Goal: Task Accomplishment & Management: Use online tool/utility

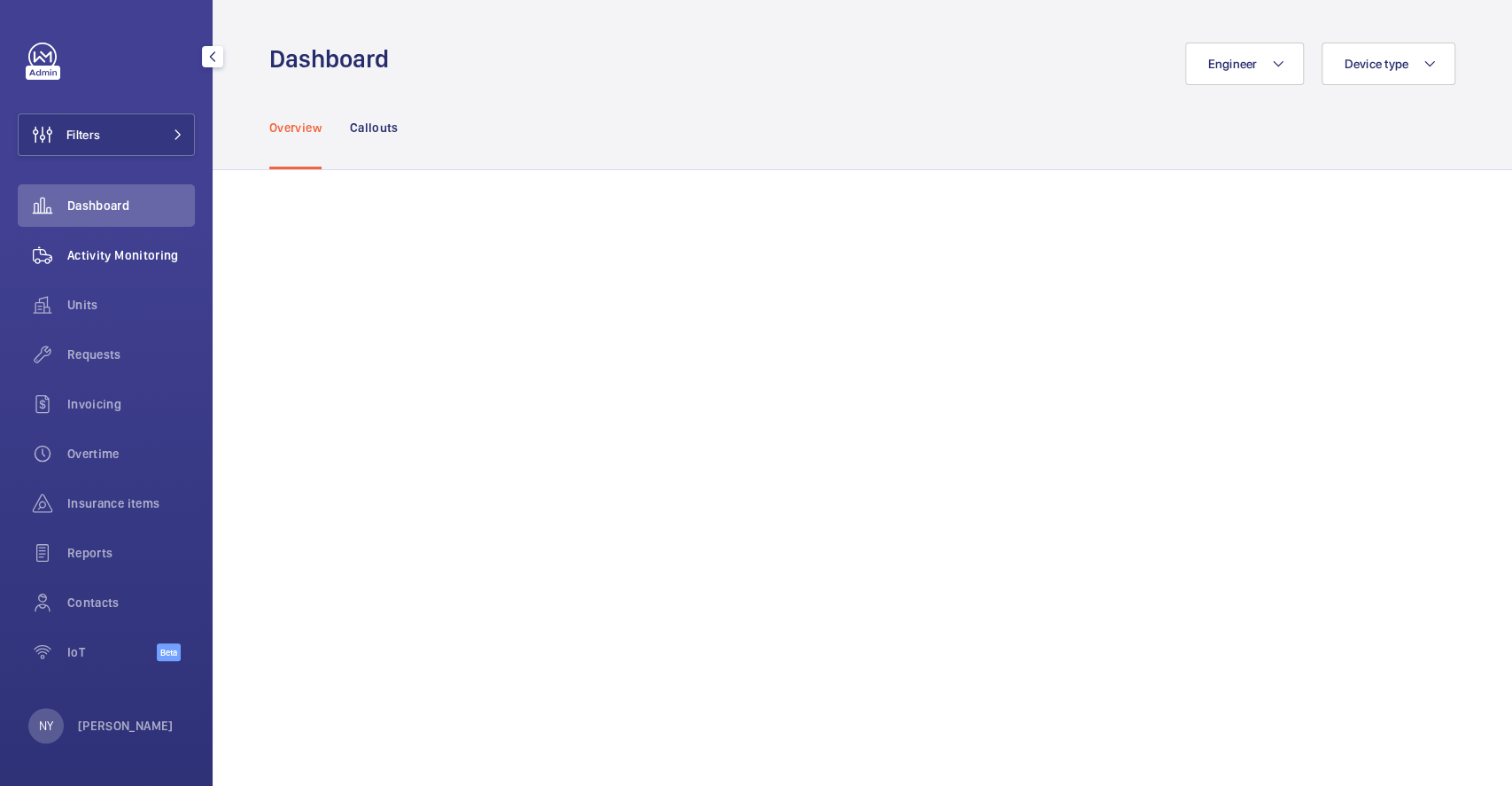
click at [63, 244] on wm-front-icon-button at bounding box center [42, 255] width 49 height 42
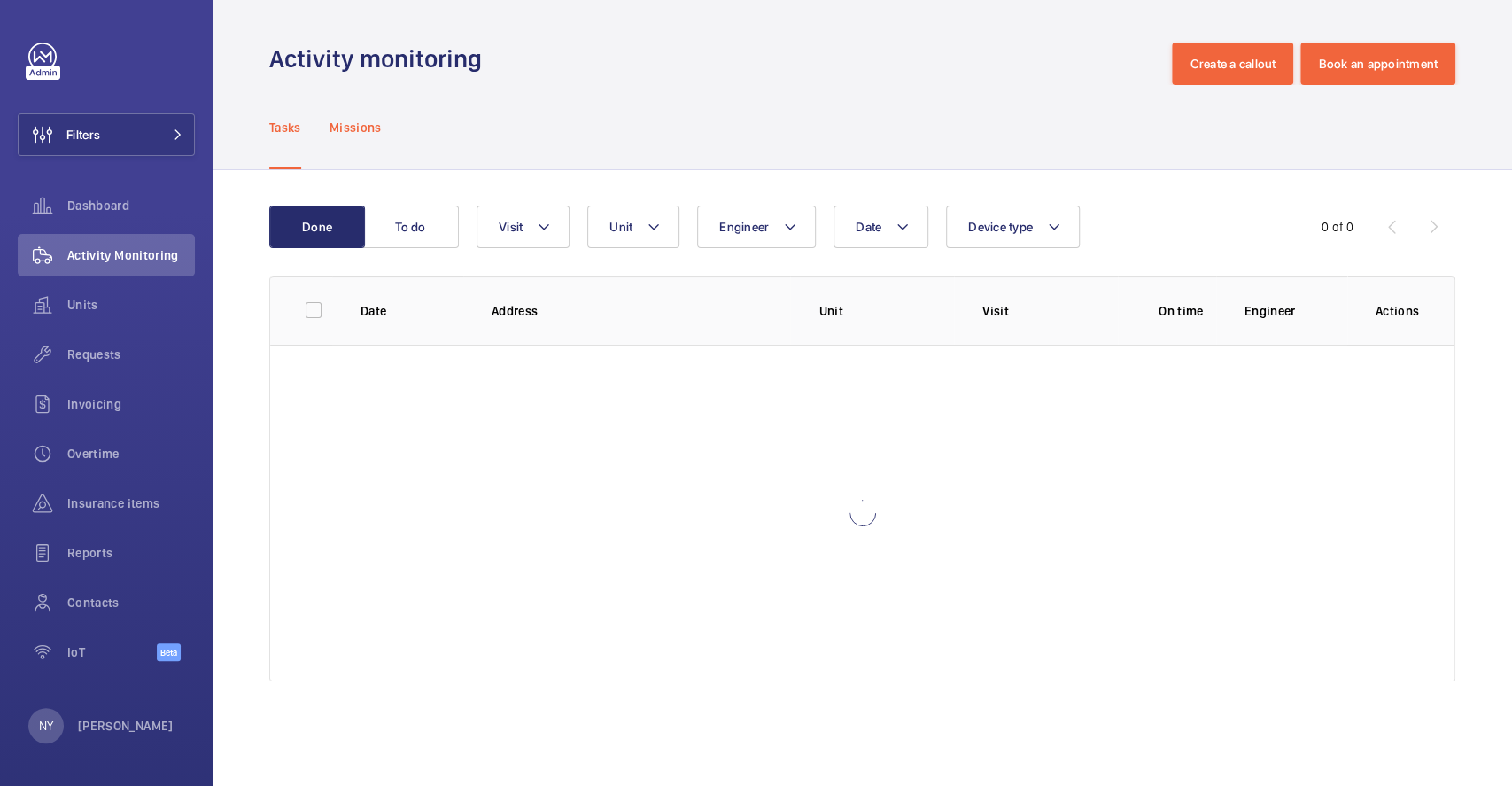
click at [353, 124] on p "Missions" at bounding box center [355, 127] width 52 height 17
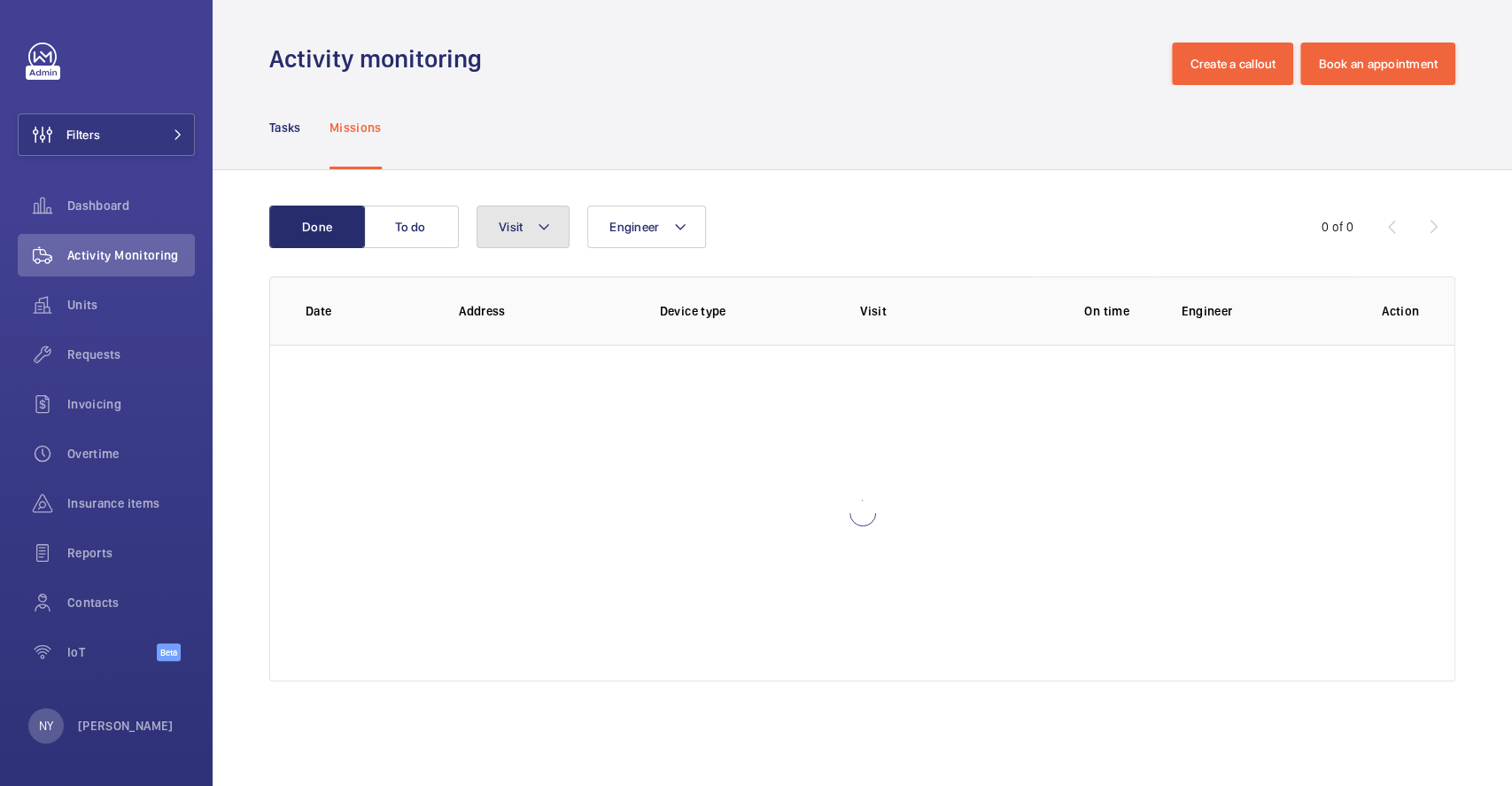
click at [541, 227] on mat-icon at bounding box center [543, 226] width 14 height 21
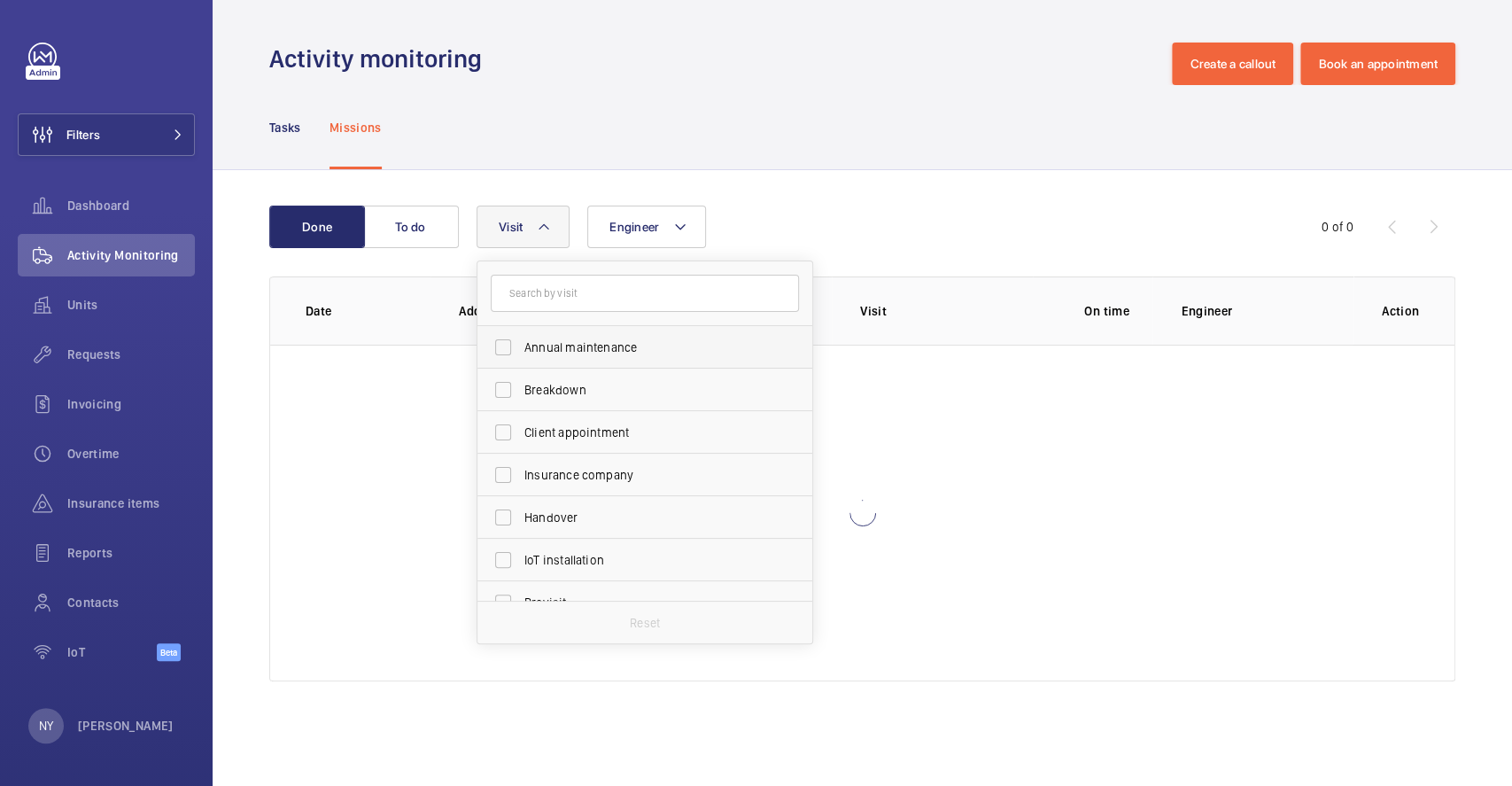
click at [545, 326] on label "Annual maintenance" at bounding box center [631, 347] width 308 height 42
click at [521, 329] on input "Annual maintenance" at bounding box center [503, 347] width 36 height 36
checkbox input "true"
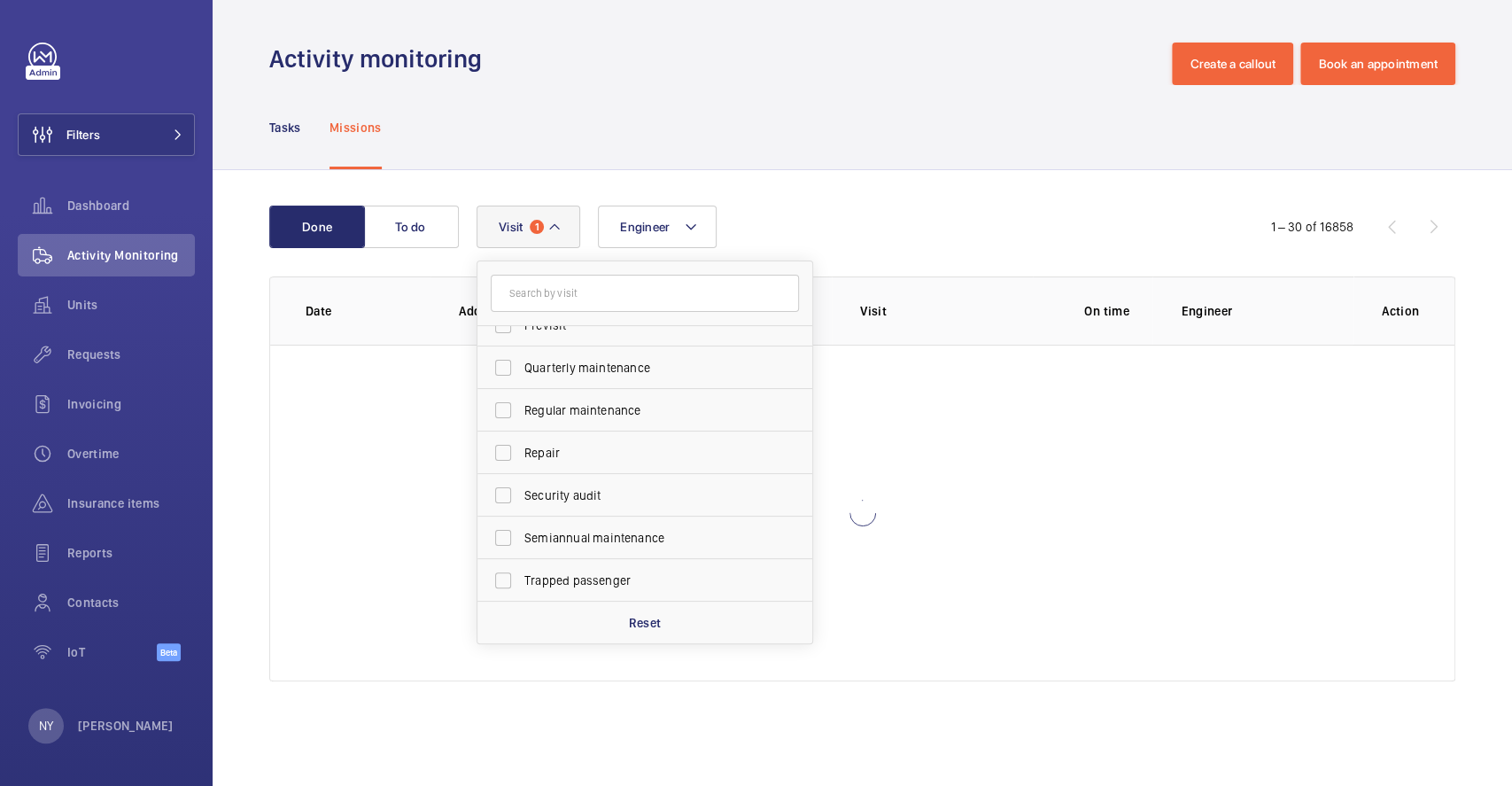
click at [524, 356] on label "Quarterly maintenance" at bounding box center [631, 368] width 308 height 42
click at [521, 356] on input "Quarterly maintenance" at bounding box center [503, 368] width 36 height 36
checkbox input "true"
click at [527, 394] on label "Regular maintenance" at bounding box center [631, 410] width 308 height 42
click at [521, 394] on input "Regular maintenance" at bounding box center [503, 410] width 36 height 36
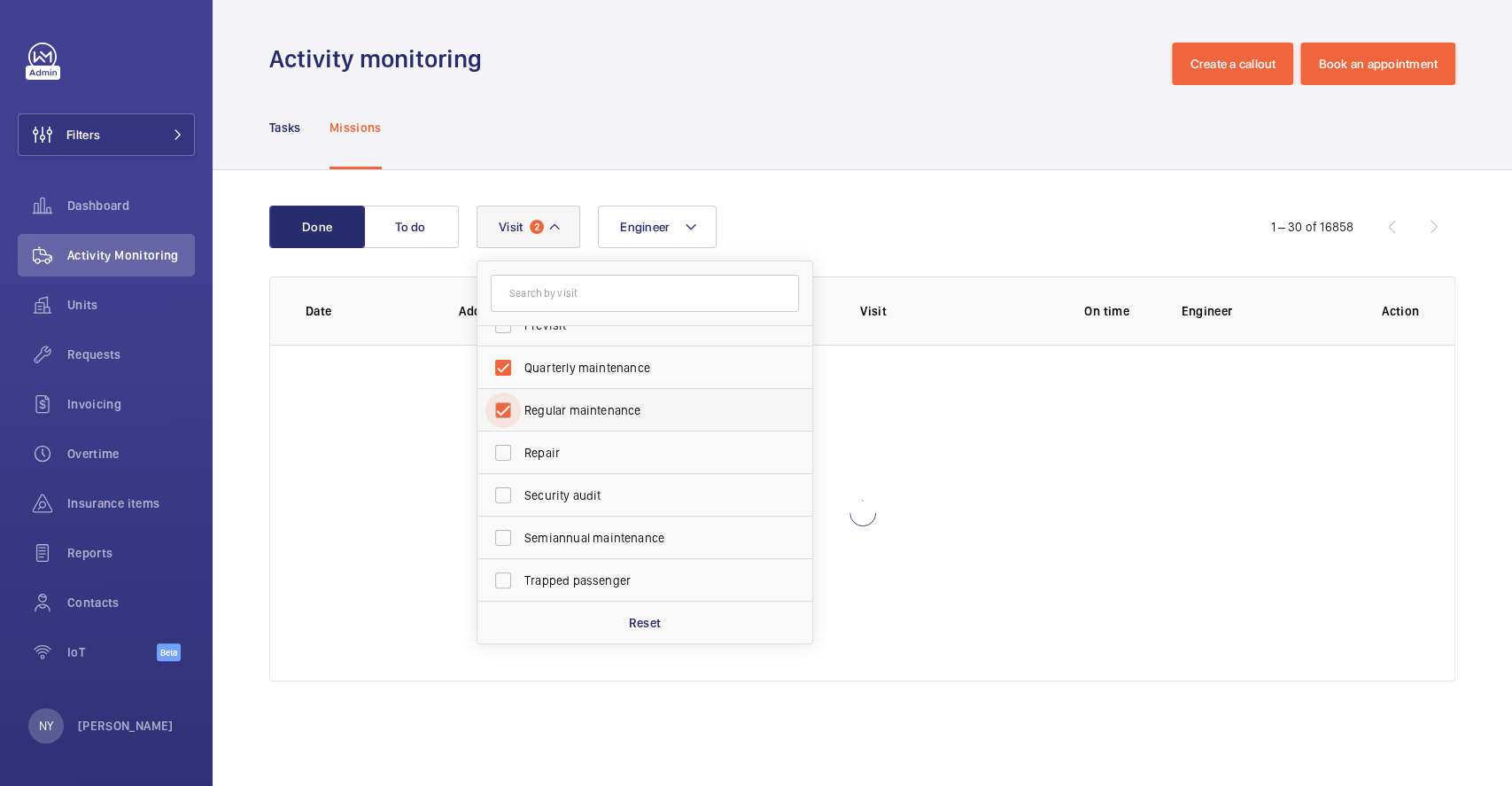
checkbox input "true"
click at [600, 536] on span "Semiannual maintenance" at bounding box center [646, 537] width 243 height 17
click at [521, 536] on input "Semiannual maintenance" at bounding box center [503, 538] width 36 height 36
checkbox input "true"
click at [524, 117] on div "Tasks Missions" at bounding box center [862, 127] width 1186 height 84
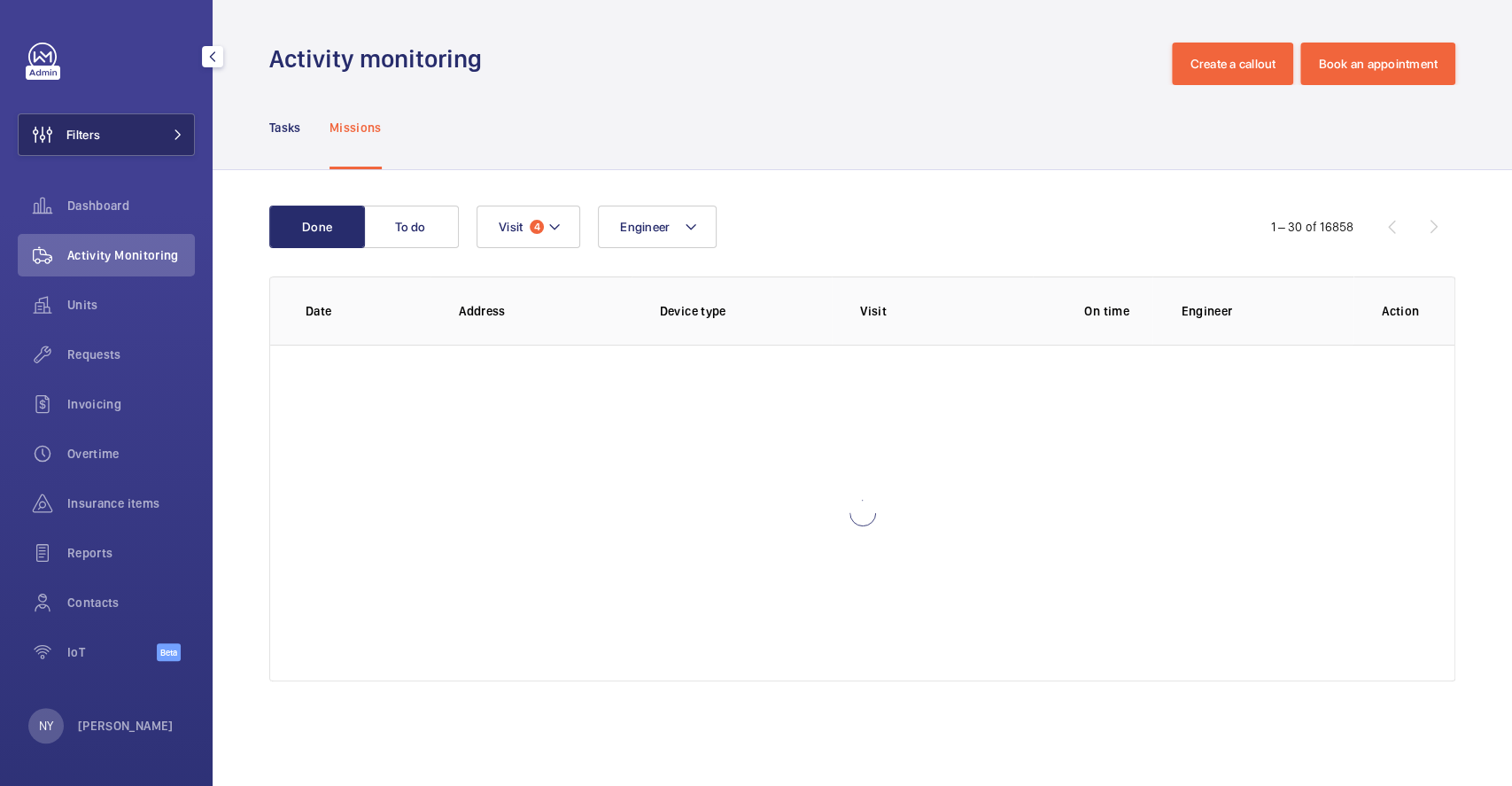
click at [74, 132] on span "Filters" at bounding box center [83, 135] width 34 height 17
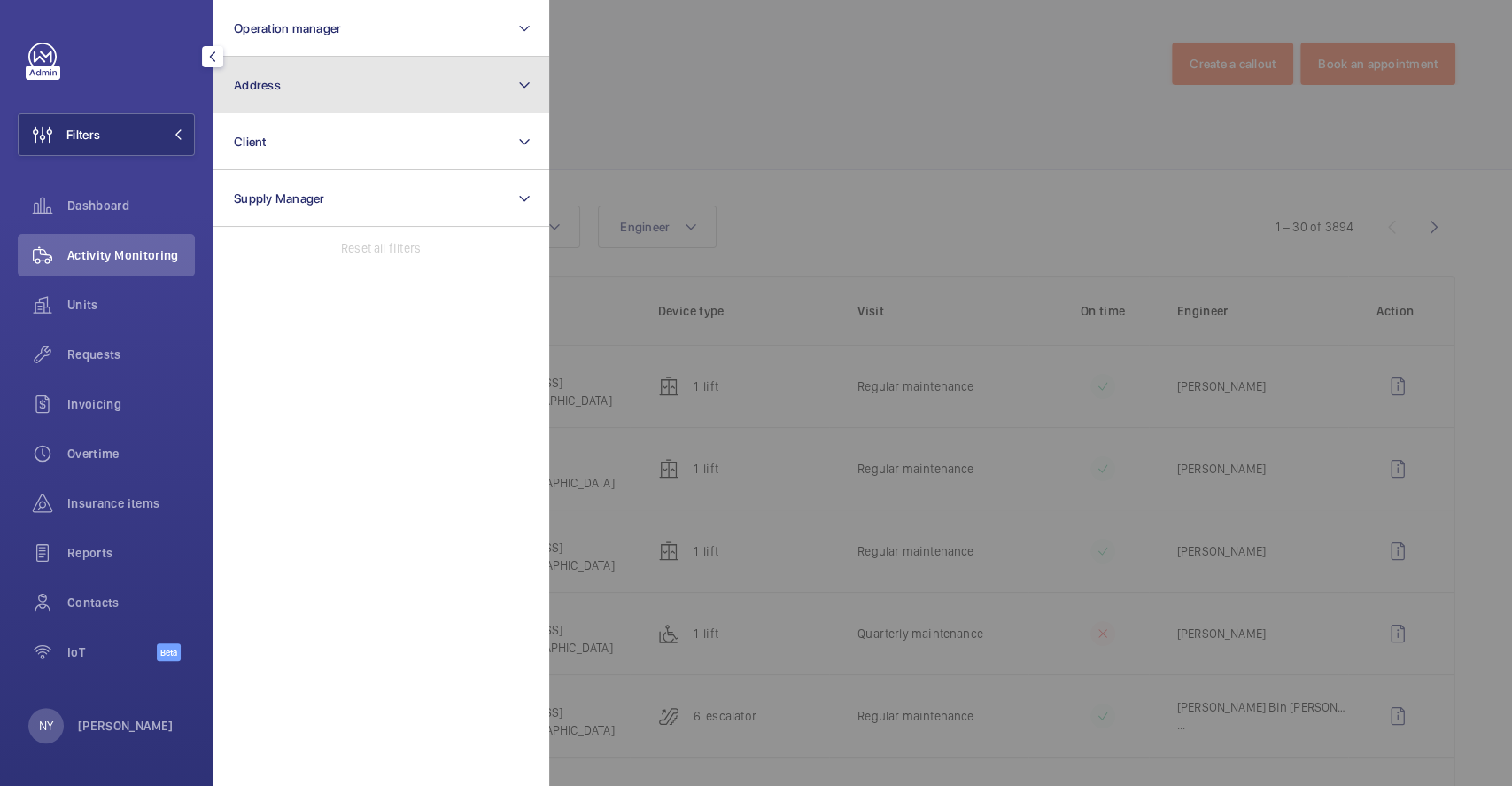
click at [320, 70] on button "Address" at bounding box center [381, 85] width 337 height 57
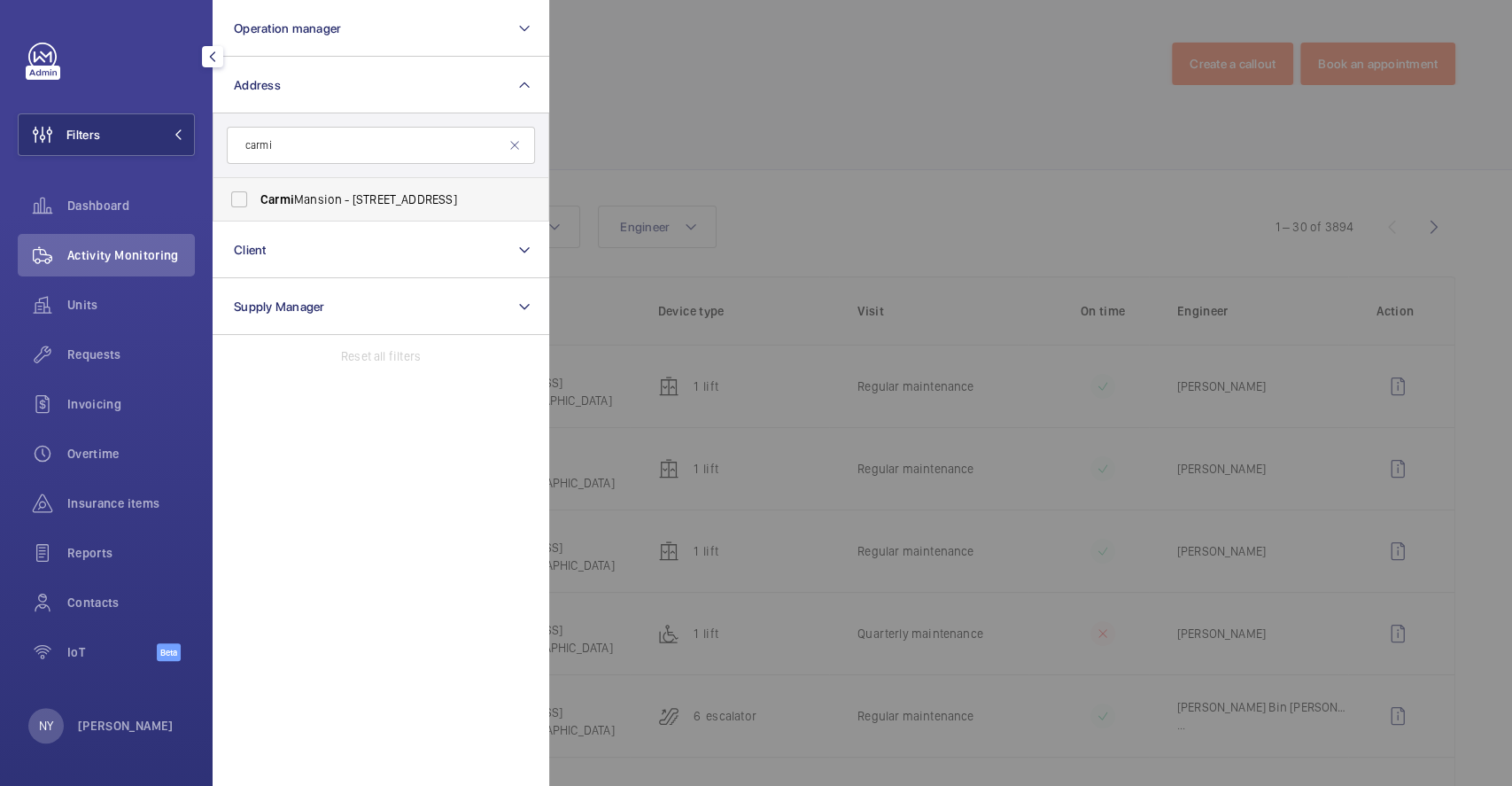
type input "carmi"
click at [287, 192] on span "Carmi" at bounding box center [277, 199] width 34 height 14
click at [257, 191] on input "Carmi Mansion - [STREET_ADDRESS]" at bounding box center [239, 199] width 36 height 36
checkbox input "true"
click at [711, 126] on div at bounding box center [1305, 393] width 1512 height 786
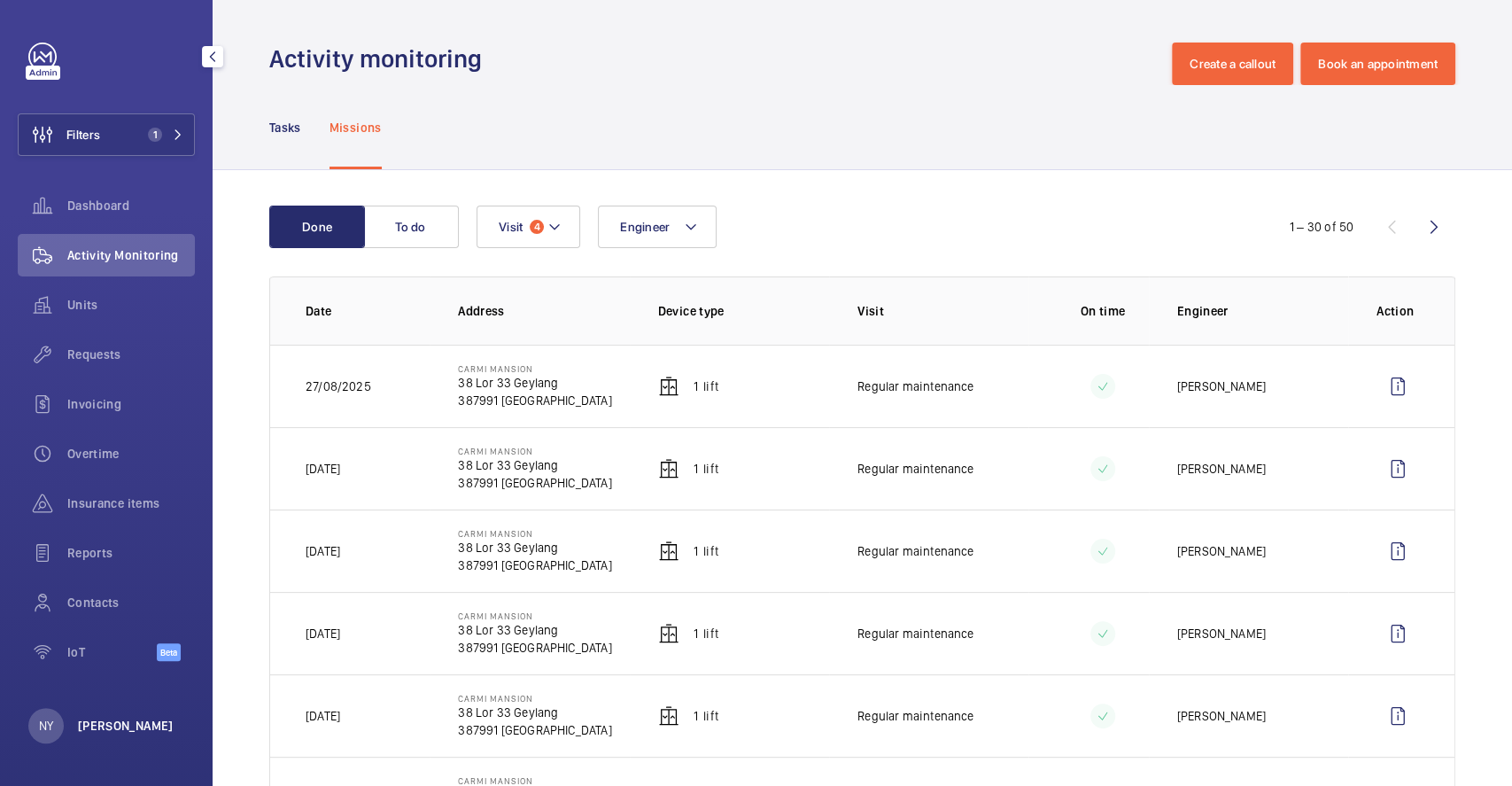
click at [112, 729] on p "[PERSON_NAME]" at bounding box center [125, 726] width 96 height 17
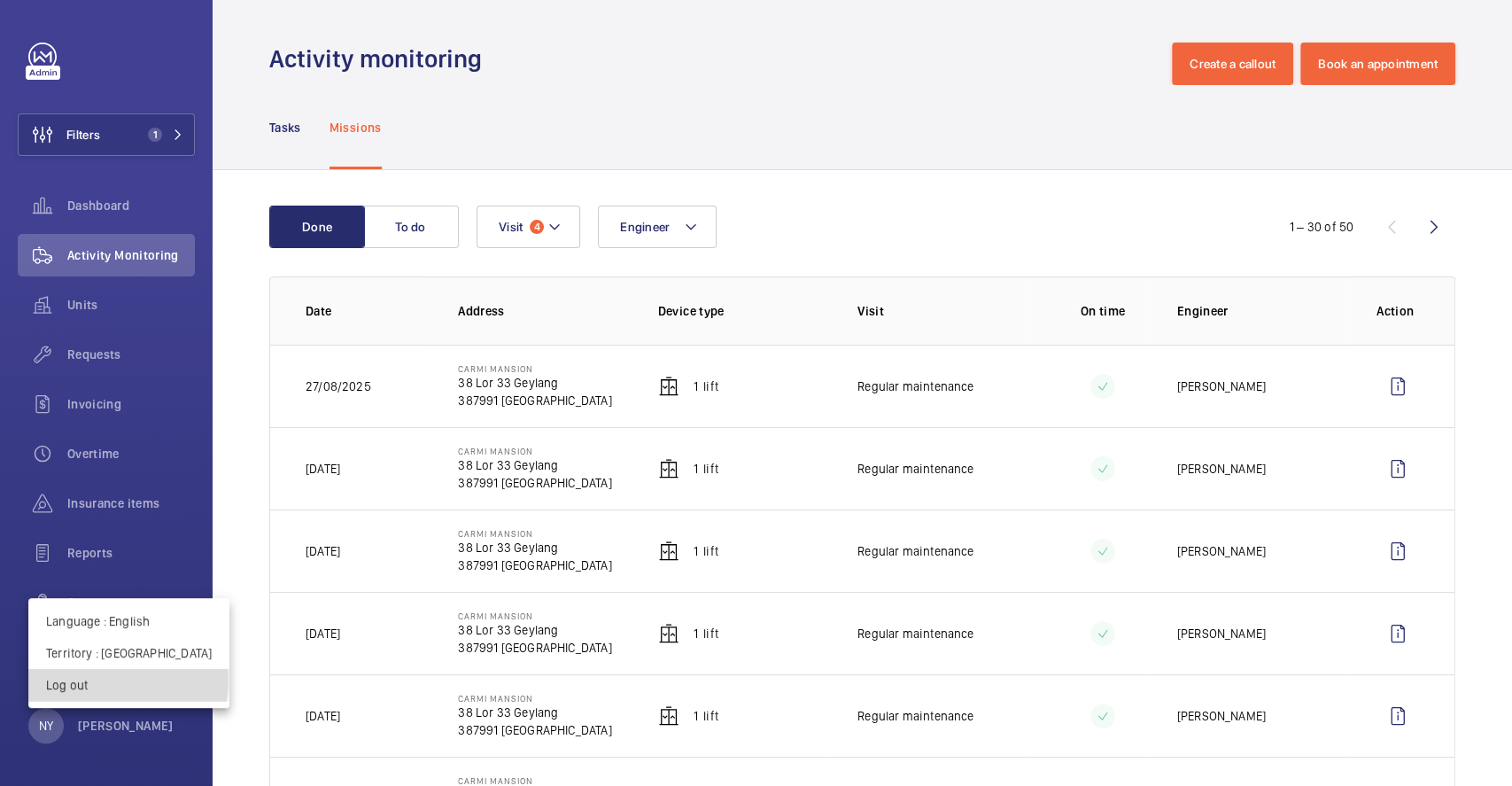
click at [127, 681] on p "Log out" at bounding box center [128, 684] width 166 height 17
